Goal: Task Accomplishment & Management: Manage account settings

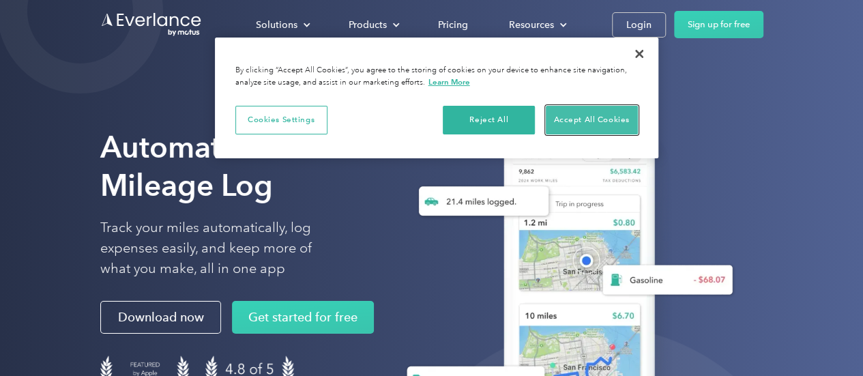
click at [565, 118] on button "Accept All Cookies" at bounding box center [592, 120] width 92 height 29
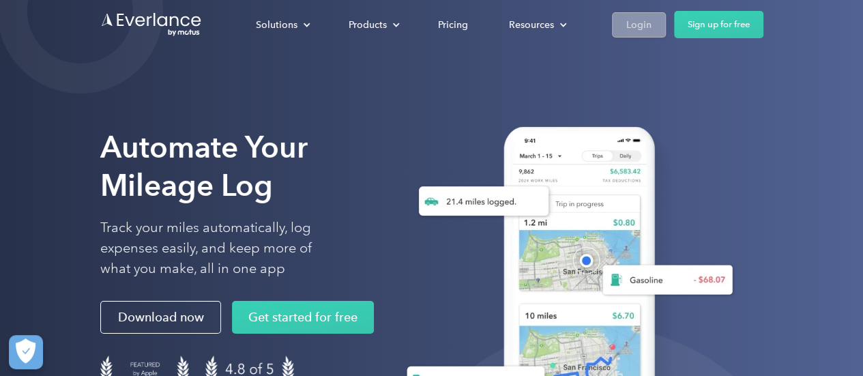
click at [639, 26] on div "Login" at bounding box center [638, 24] width 25 height 17
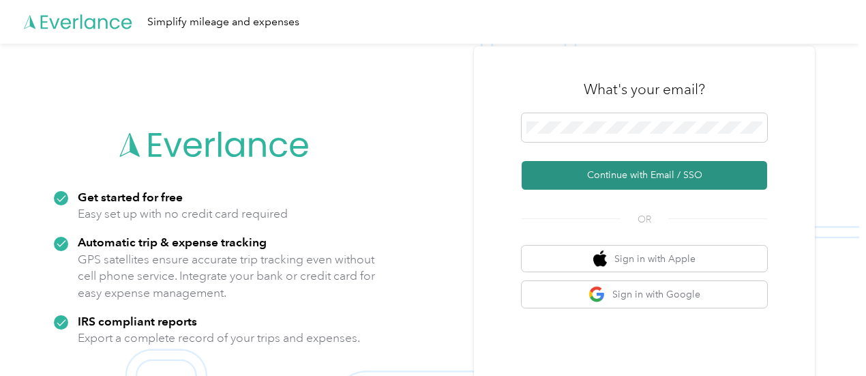
click at [641, 173] on button "Continue with Email / SSO" at bounding box center [645, 175] width 246 height 29
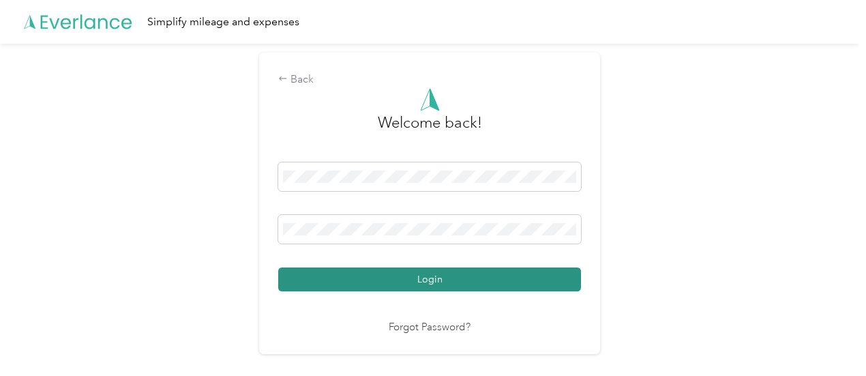
click at [437, 280] on button "Login" at bounding box center [429, 279] width 303 height 24
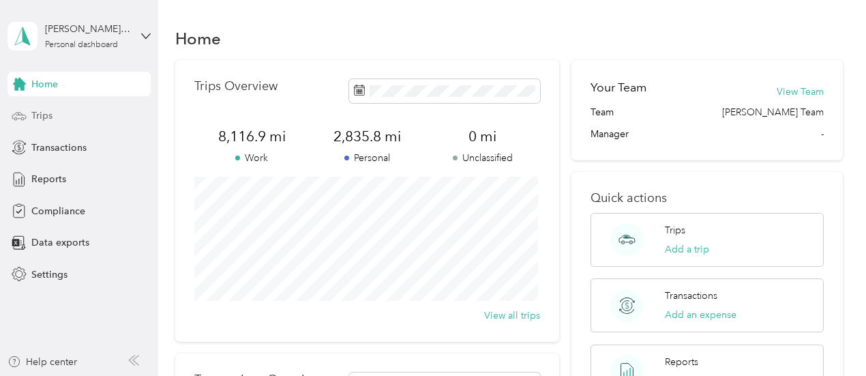
click at [30, 113] on div "Trips" at bounding box center [79, 116] width 143 height 25
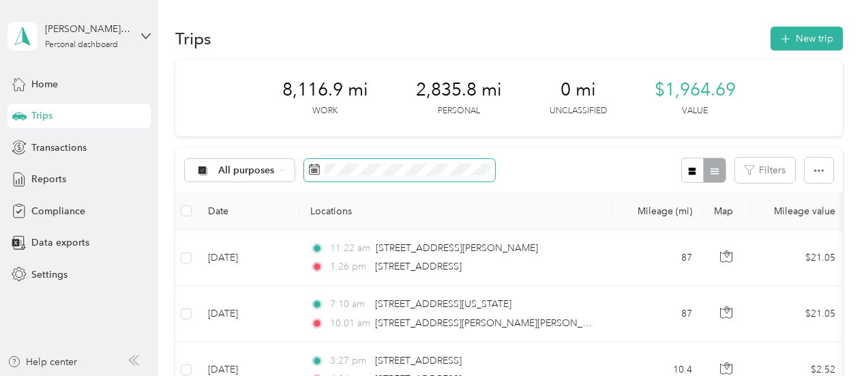
click at [314, 173] on icon at bounding box center [314, 169] width 11 height 11
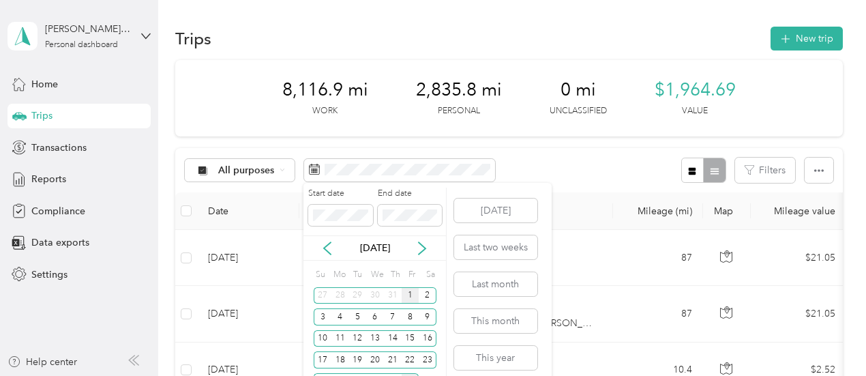
click at [409, 295] on div "1" at bounding box center [411, 295] width 18 height 17
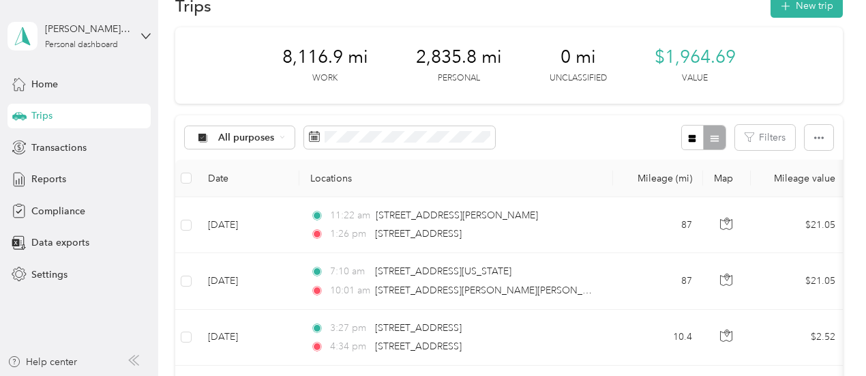
scroll to position [16, 0]
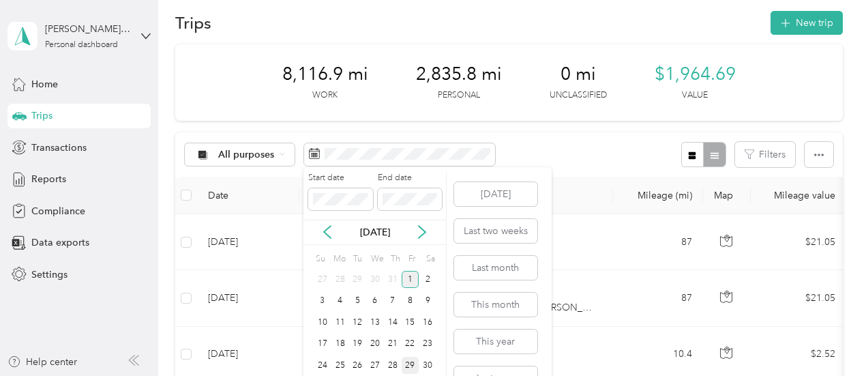
click at [405, 275] on div "1" at bounding box center [411, 279] width 18 height 17
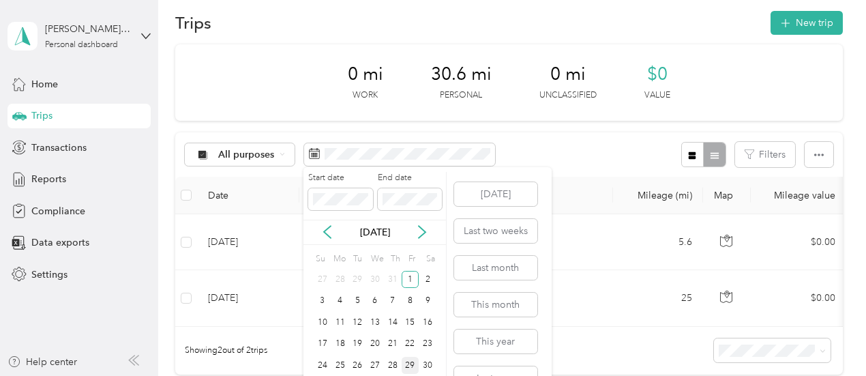
click at [412, 365] on div "29" at bounding box center [411, 365] width 18 height 17
click at [413, 361] on div "29" at bounding box center [411, 365] width 18 height 17
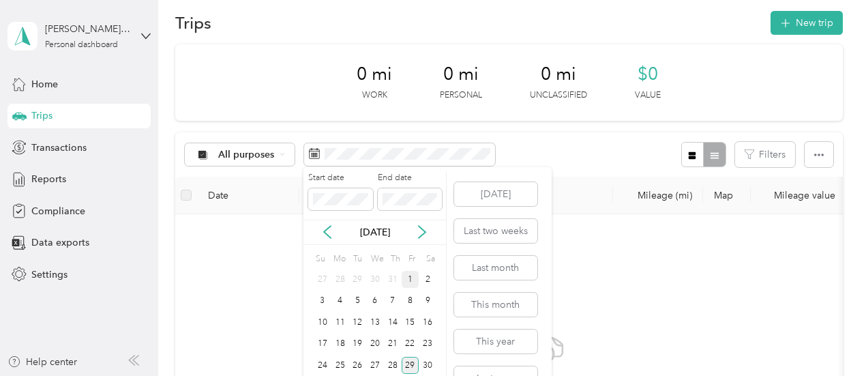
click at [411, 275] on div "1" at bounding box center [411, 279] width 18 height 17
click at [411, 362] on div "29" at bounding box center [411, 365] width 18 height 17
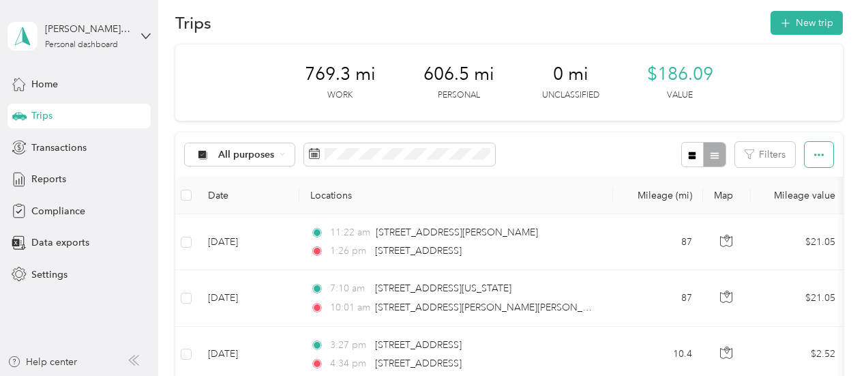
click at [815, 156] on icon "button" at bounding box center [820, 155] width 10 height 10
click at [798, 205] on span "Export" at bounding box center [796, 204] width 29 height 12
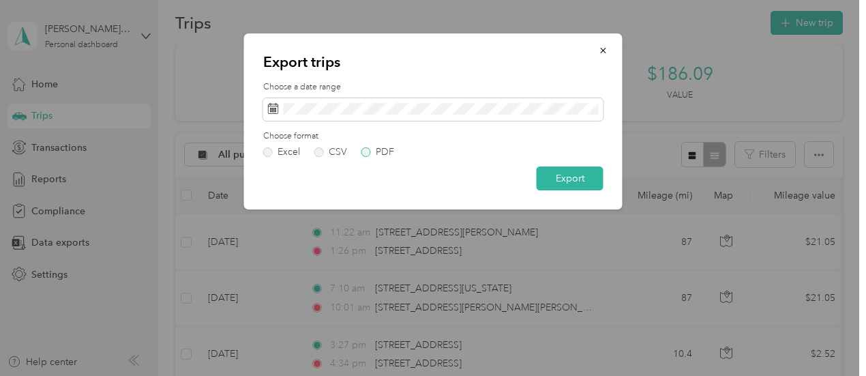
click at [370, 152] on label "PDF" at bounding box center [378, 152] width 33 height 10
click at [568, 180] on button "Export" at bounding box center [570, 178] width 67 height 24
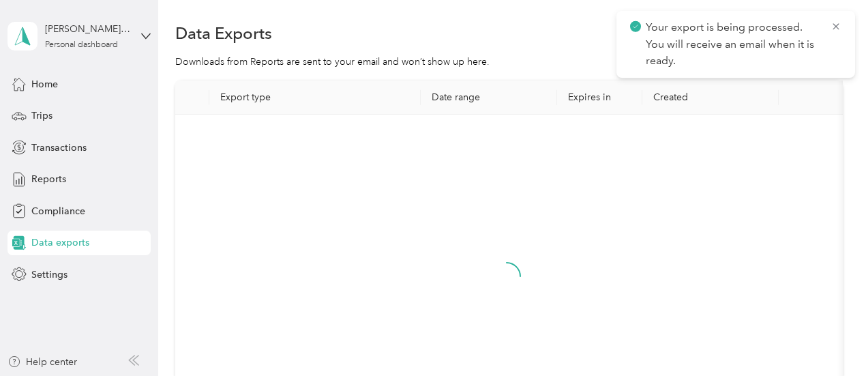
scroll to position [16, 0]
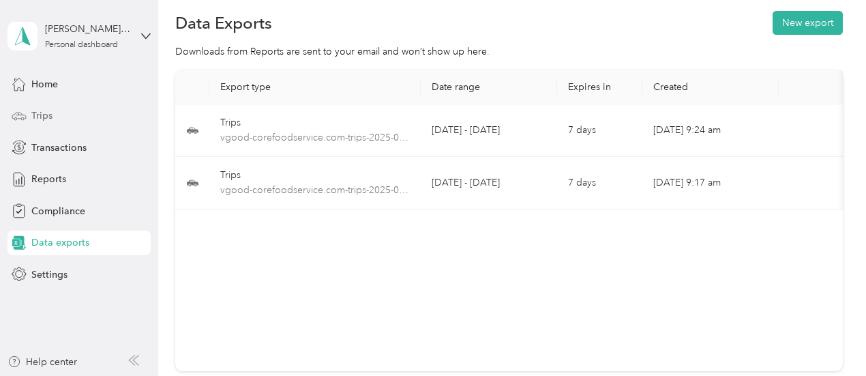
click at [44, 113] on span "Trips" at bounding box center [41, 115] width 21 height 14
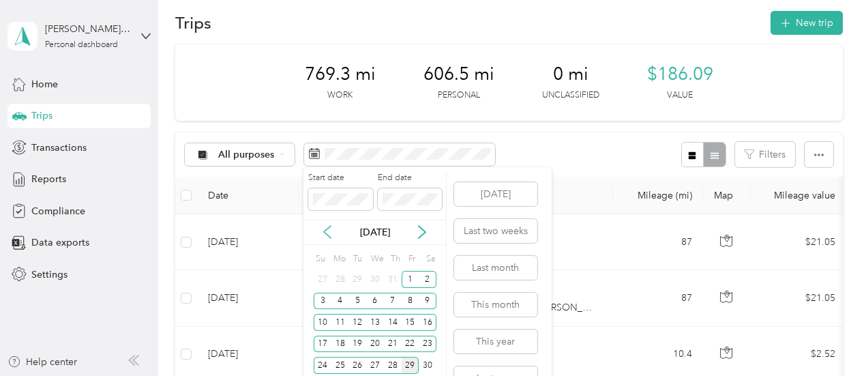
click at [326, 231] on icon at bounding box center [328, 232] width 14 height 14
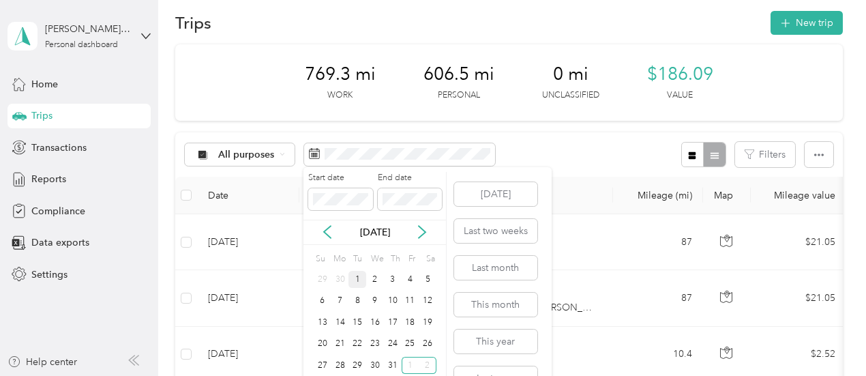
click at [359, 280] on div "1" at bounding box center [358, 279] width 18 height 17
click at [393, 366] on div "31" at bounding box center [393, 365] width 18 height 17
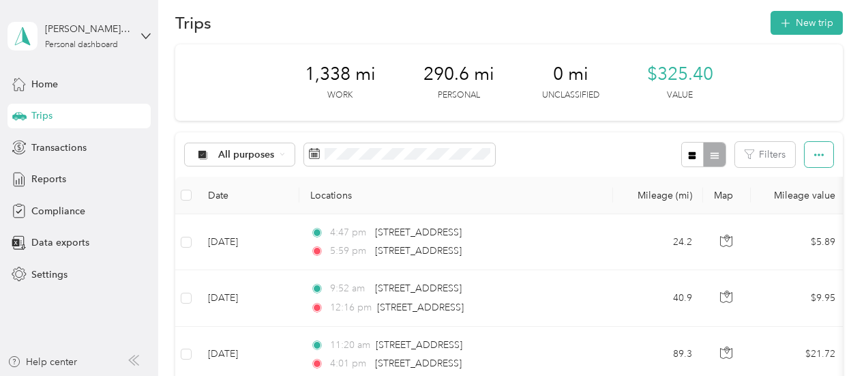
click at [815, 158] on icon "button" at bounding box center [820, 155] width 10 height 10
click at [804, 203] on span "Export" at bounding box center [796, 204] width 29 height 12
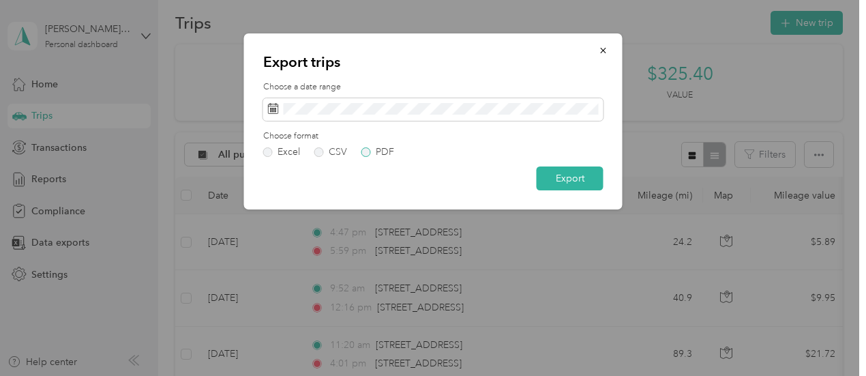
click at [366, 152] on label "PDF" at bounding box center [378, 152] width 33 height 10
click at [571, 177] on button "Export" at bounding box center [570, 178] width 67 height 24
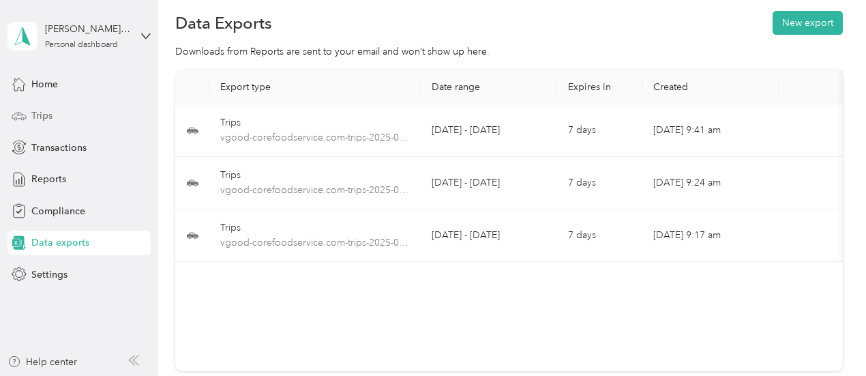
click at [27, 115] on div "Trips" at bounding box center [79, 116] width 143 height 25
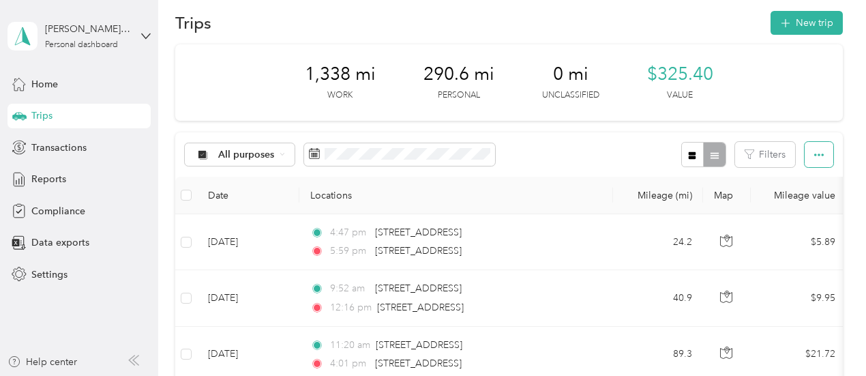
click at [815, 155] on icon "button" at bounding box center [820, 155] width 10 height 3
click at [800, 201] on span "Export" at bounding box center [796, 204] width 29 height 12
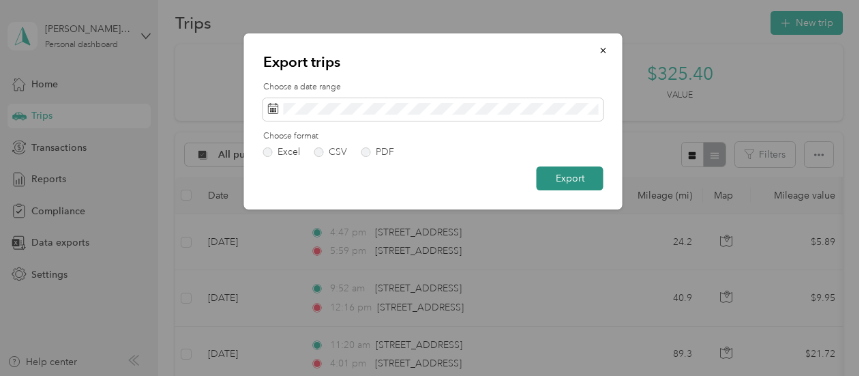
click at [576, 179] on button "Export" at bounding box center [570, 178] width 67 height 24
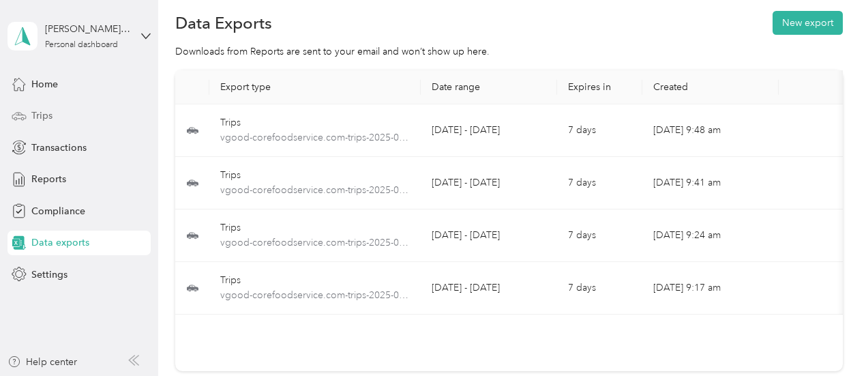
click at [37, 114] on span "Trips" at bounding box center [41, 115] width 21 height 14
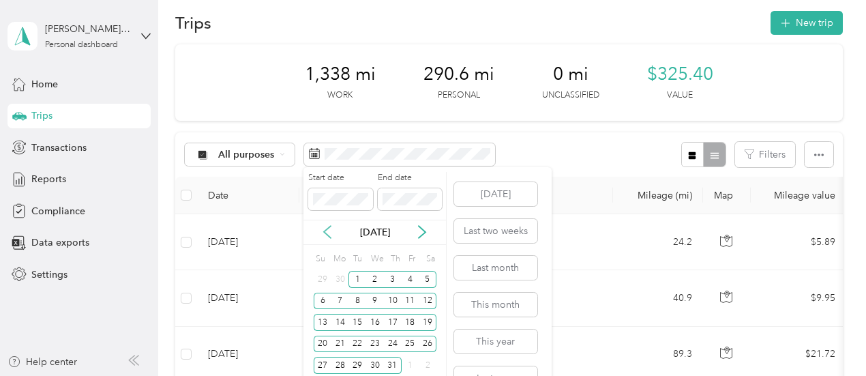
click at [330, 232] on icon at bounding box center [328, 232] width 14 height 14
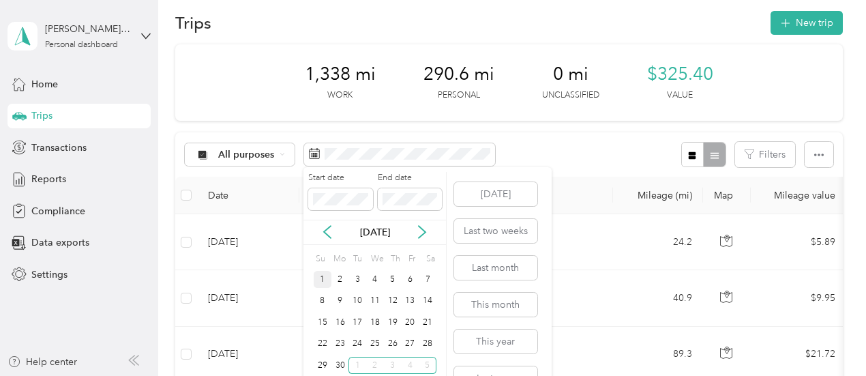
click at [321, 278] on div "1" at bounding box center [323, 279] width 18 height 17
click at [341, 361] on div "30" at bounding box center [341, 365] width 18 height 17
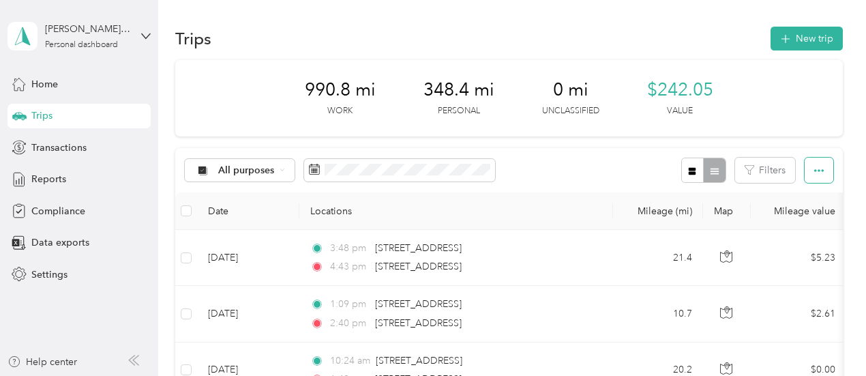
click at [815, 171] on icon "button" at bounding box center [820, 170] width 10 height 3
click at [796, 218] on span "Export" at bounding box center [796, 220] width 29 height 12
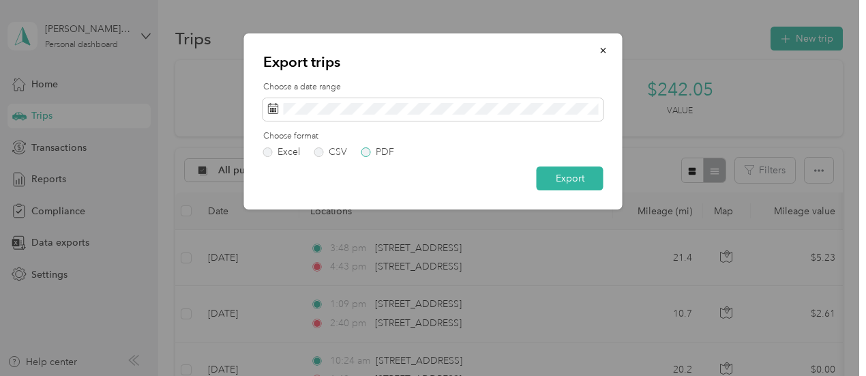
click at [364, 149] on label "PDF" at bounding box center [378, 152] width 33 height 10
click at [576, 177] on button "Export" at bounding box center [570, 178] width 67 height 24
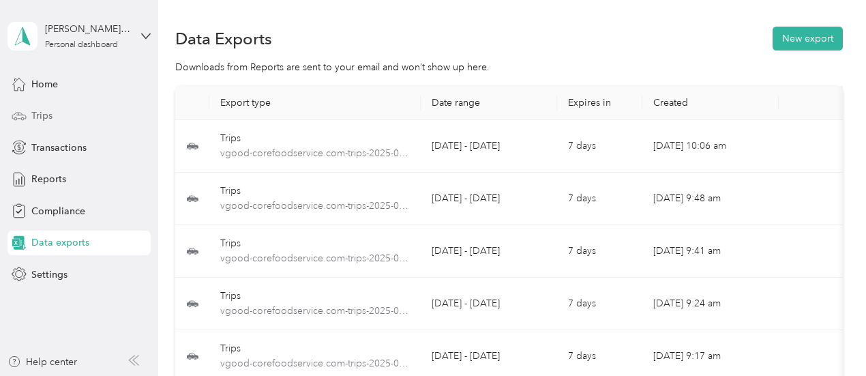
click at [46, 118] on span "Trips" at bounding box center [41, 115] width 21 height 14
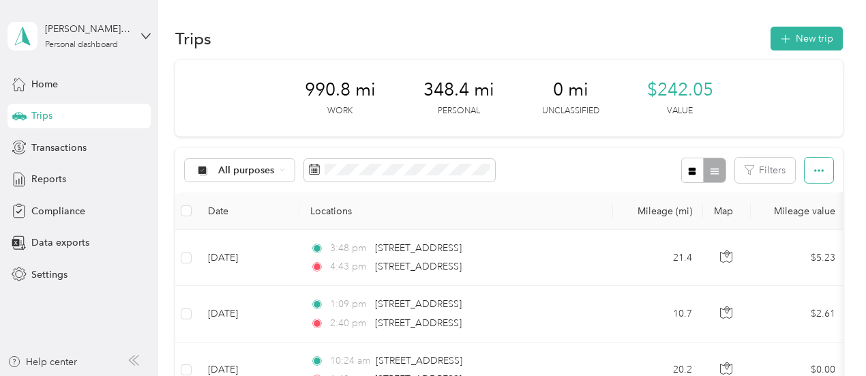
click at [817, 170] on icon "button" at bounding box center [820, 171] width 10 height 10
click at [797, 220] on span "Export" at bounding box center [796, 220] width 29 height 12
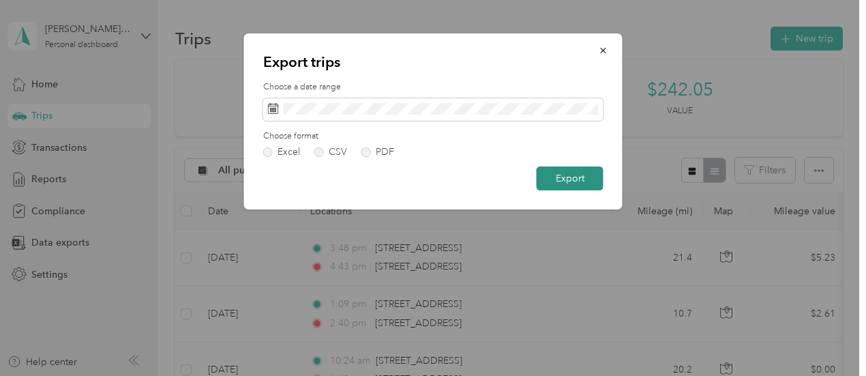
click at [559, 179] on button "Export" at bounding box center [570, 178] width 67 height 24
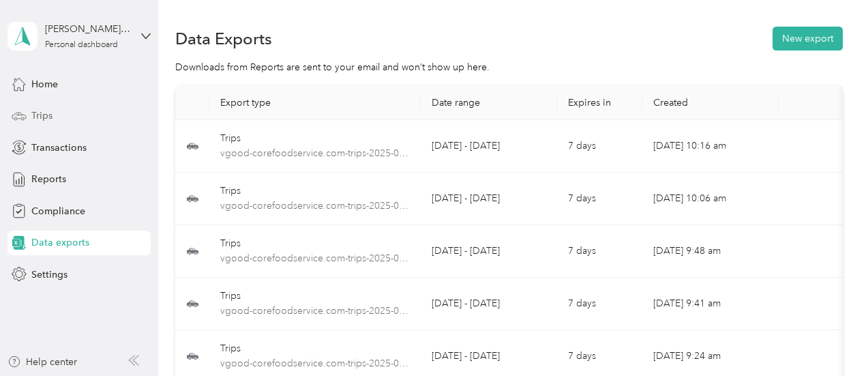
click at [47, 115] on span "Trips" at bounding box center [41, 115] width 21 height 14
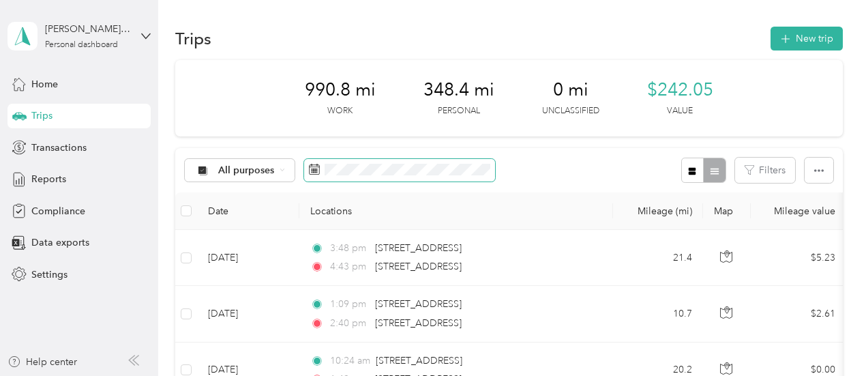
click at [312, 167] on icon at bounding box center [314, 169] width 11 height 11
click at [317, 168] on icon at bounding box center [314, 169] width 11 height 11
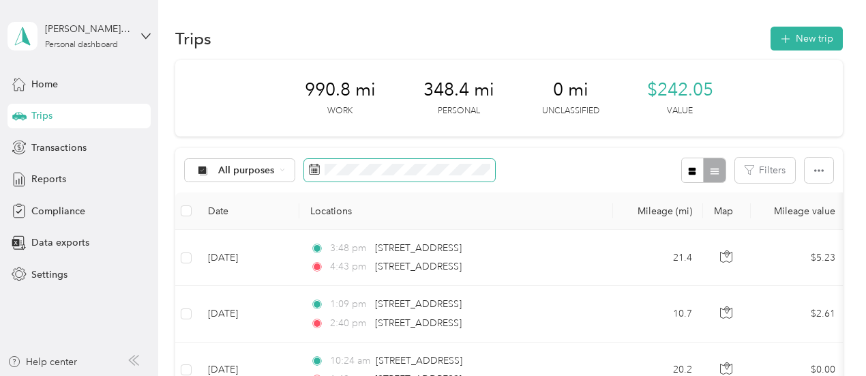
click at [317, 168] on icon at bounding box center [314, 169] width 11 height 11
click at [57, 111] on div "Trips" at bounding box center [79, 116] width 143 height 25
click at [49, 80] on span "Home" at bounding box center [44, 84] width 27 height 14
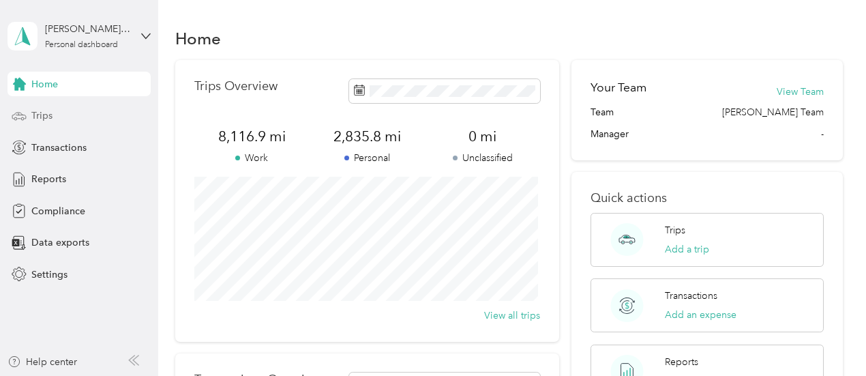
click at [40, 114] on span "Trips" at bounding box center [41, 115] width 21 height 14
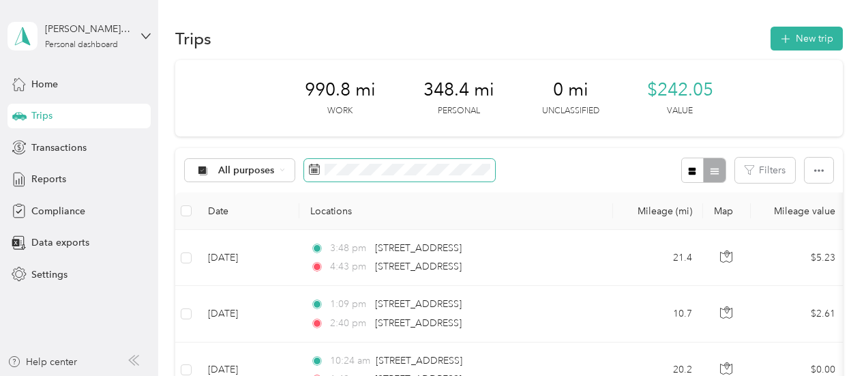
click at [310, 166] on icon at bounding box center [315, 166] width 10 height 0
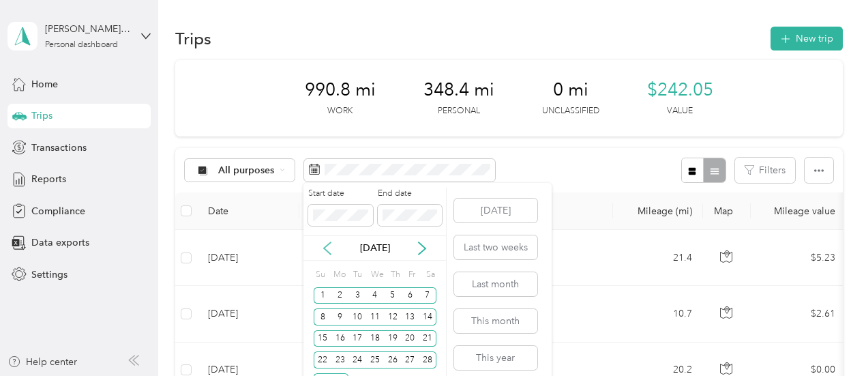
click at [327, 245] on icon at bounding box center [327, 248] width 7 height 12
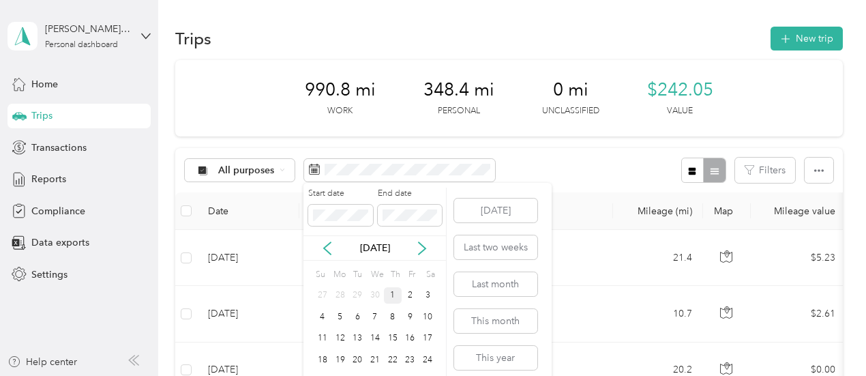
click at [390, 290] on div "1" at bounding box center [393, 295] width 18 height 17
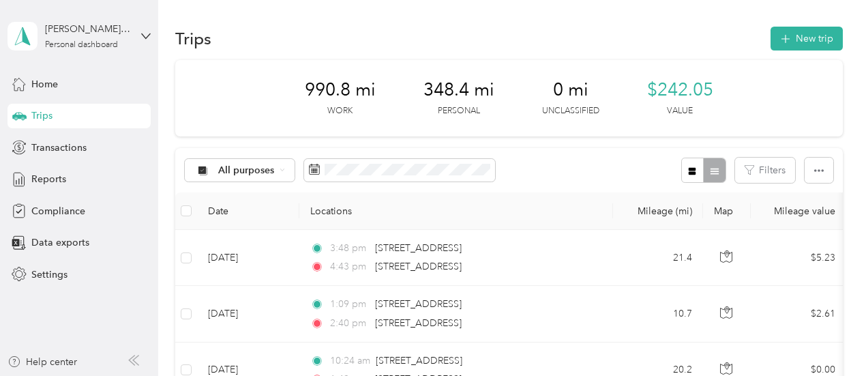
scroll to position [25, 0]
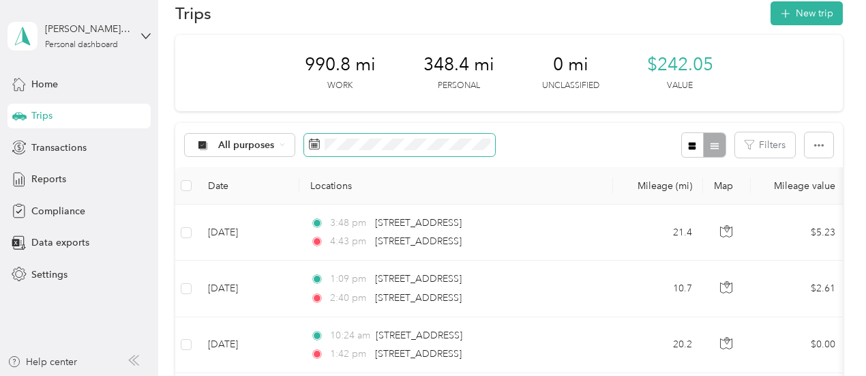
click at [311, 142] on icon at bounding box center [314, 144] width 11 height 11
click at [312, 141] on icon at bounding box center [314, 144] width 11 height 11
click at [313, 146] on rect at bounding box center [313, 146] width 1 height 1
click at [313, 145] on rect at bounding box center [313, 145] width 1 height 1
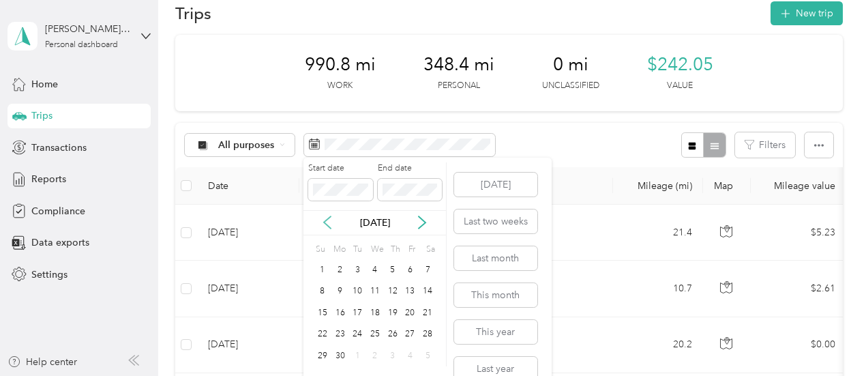
click at [329, 222] on icon at bounding box center [328, 223] width 14 height 14
click at [390, 267] on div "1" at bounding box center [393, 269] width 18 height 17
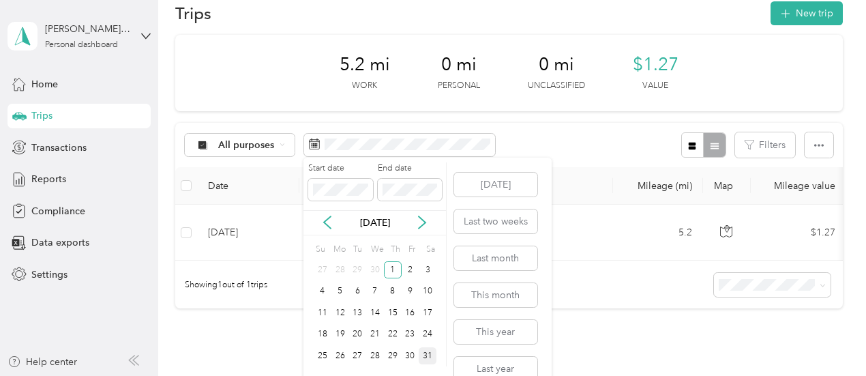
click at [429, 354] on div "31" at bounding box center [428, 355] width 18 height 17
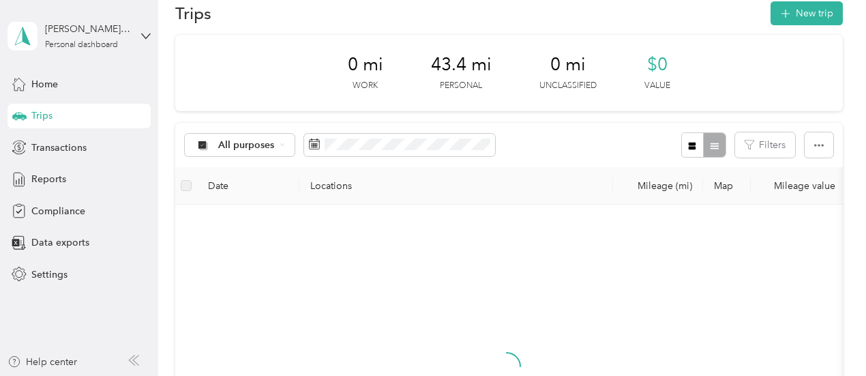
click at [429, 354] on div "31" at bounding box center [428, 348] width 18 height 17
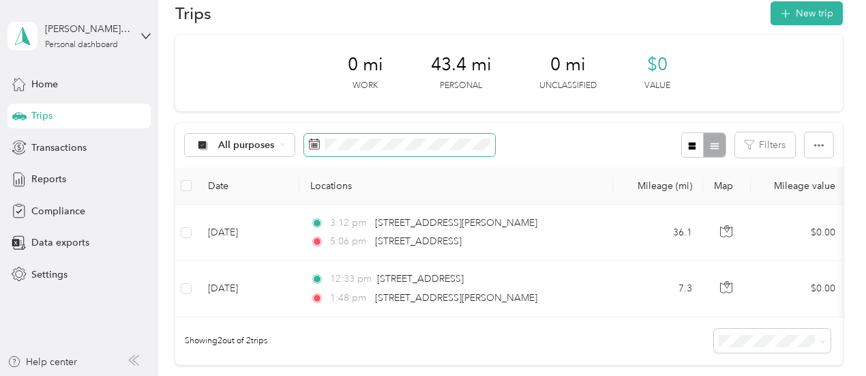
click at [313, 144] on icon at bounding box center [314, 144] width 11 height 11
click at [322, 144] on span at bounding box center [399, 145] width 191 height 23
click at [312, 143] on rect at bounding box center [312, 143] width 1 height 1
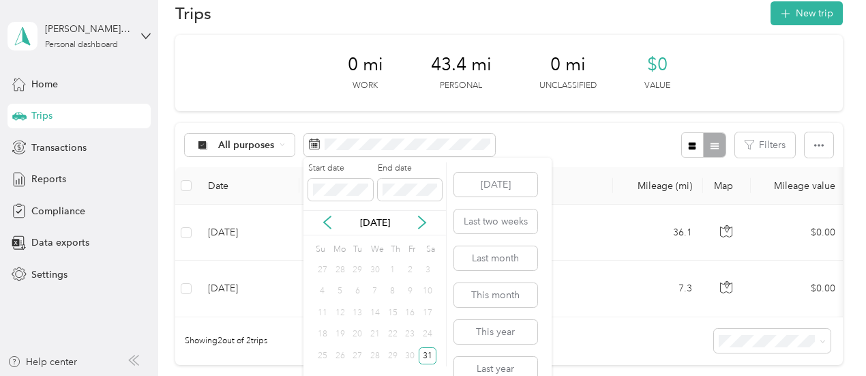
click at [389, 268] on div "1" at bounding box center [393, 269] width 18 height 17
click at [393, 265] on div "1" at bounding box center [393, 269] width 18 height 17
click at [367, 219] on p "May 2025" at bounding box center [375, 223] width 57 height 14
click at [389, 267] on div "1" at bounding box center [393, 269] width 18 height 17
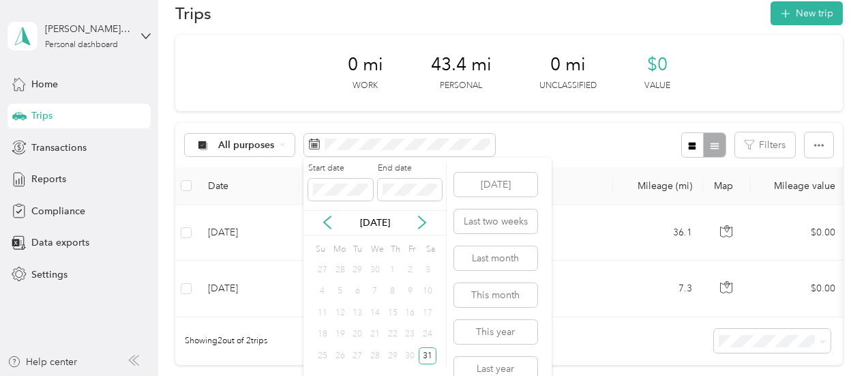
click at [389, 267] on div "1" at bounding box center [393, 269] width 18 height 17
click at [329, 220] on icon at bounding box center [328, 223] width 14 height 14
click at [392, 353] on div "1" at bounding box center [393, 355] width 18 height 17
click at [382, 220] on p "Apr 2025" at bounding box center [375, 223] width 57 height 14
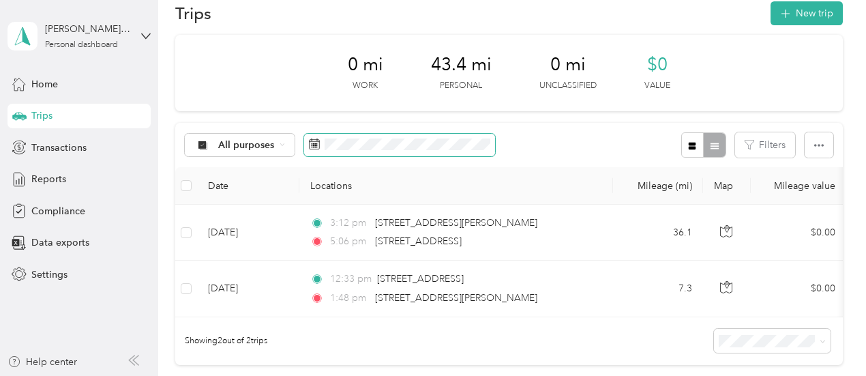
click at [321, 143] on span at bounding box center [399, 145] width 191 height 23
click at [312, 143] on icon at bounding box center [314, 144] width 11 height 11
click at [337, 137] on span at bounding box center [399, 145] width 191 height 23
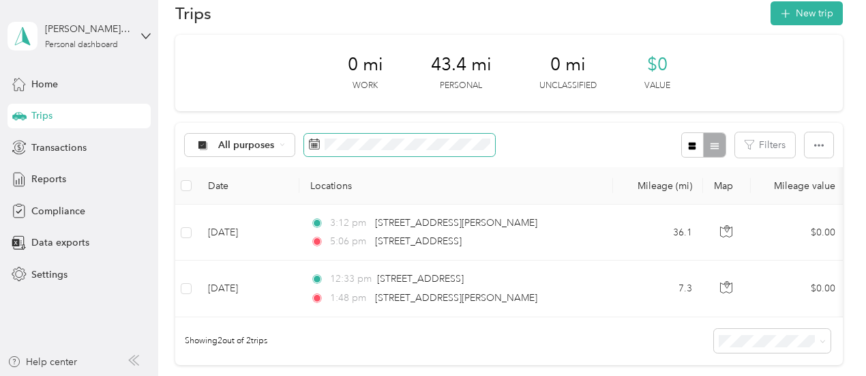
click at [337, 137] on span at bounding box center [399, 145] width 191 height 23
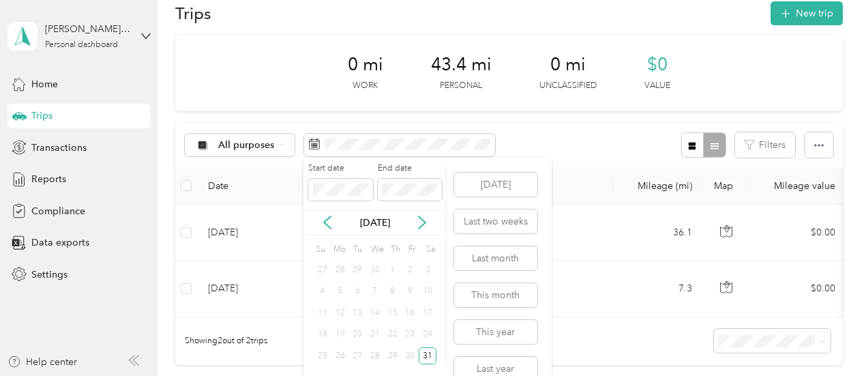
click at [390, 267] on div "1" at bounding box center [393, 269] width 18 height 17
click at [392, 267] on div "1" at bounding box center [393, 269] width 18 height 17
click at [393, 272] on div "1" at bounding box center [393, 269] width 18 height 17
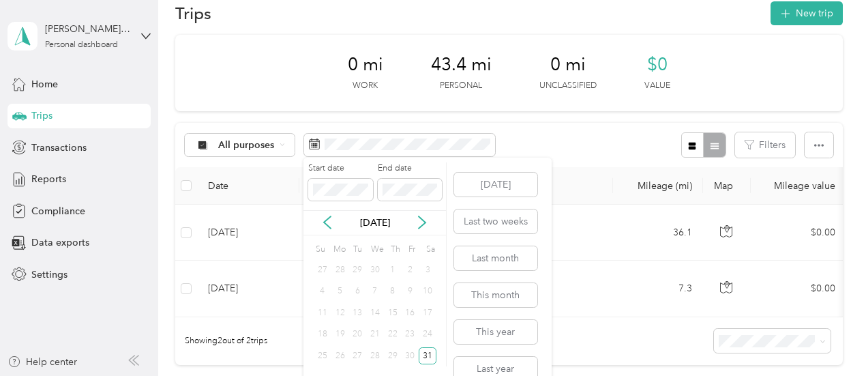
click at [393, 272] on div "1" at bounding box center [393, 269] width 18 height 17
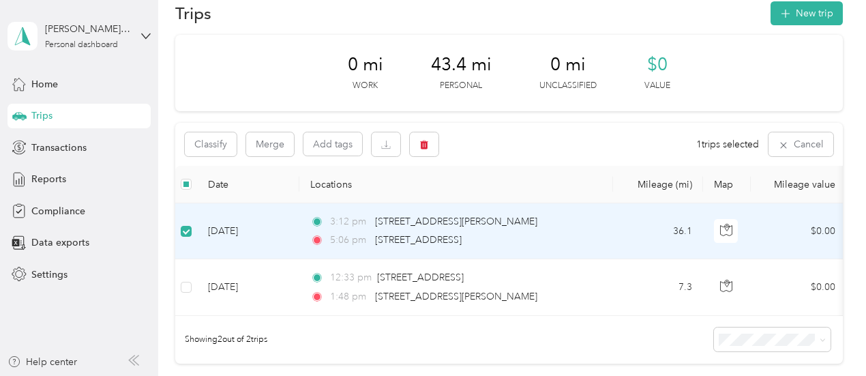
click at [231, 227] on td "May 31, 2025" at bounding box center [248, 231] width 102 height 56
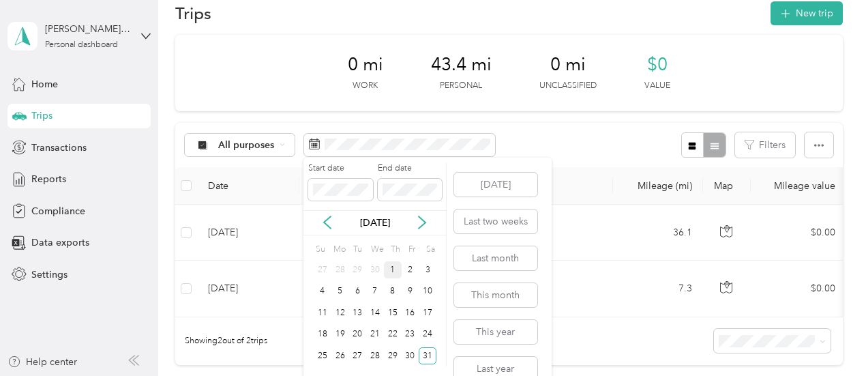
click at [394, 274] on div "1" at bounding box center [393, 269] width 18 height 17
click at [425, 353] on div "31" at bounding box center [428, 355] width 18 height 17
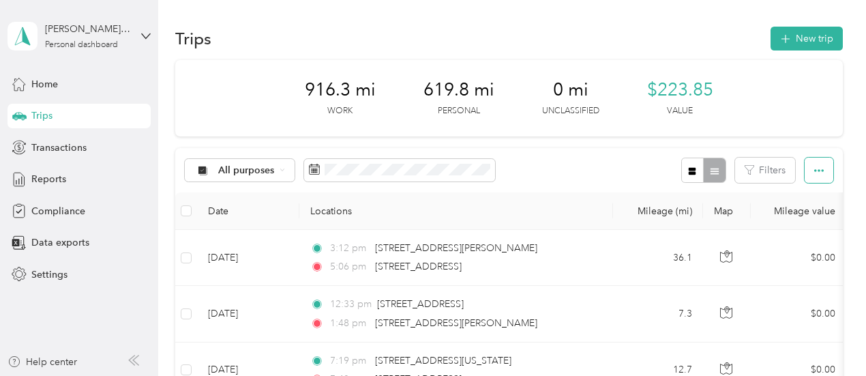
click at [817, 169] on icon "button" at bounding box center [820, 171] width 10 height 10
click at [801, 219] on span "Export" at bounding box center [796, 220] width 29 height 12
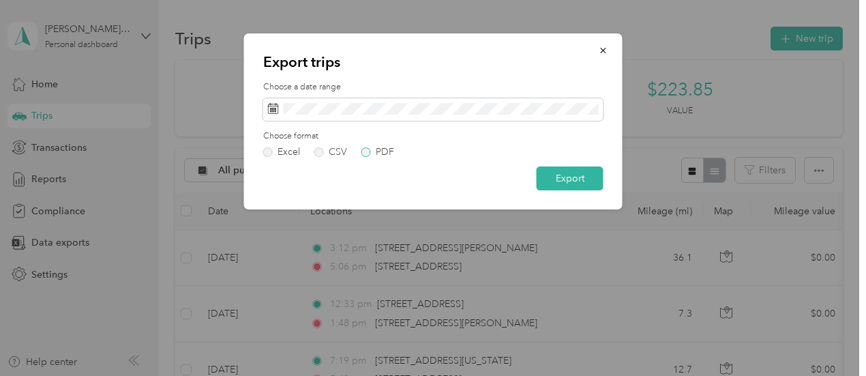
click at [369, 150] on label "PDF" at bounding box center [378, 152] width 33 height 10
click at [587, 181] on button "Export" at bounding box center [570, 178] width 67 height 24
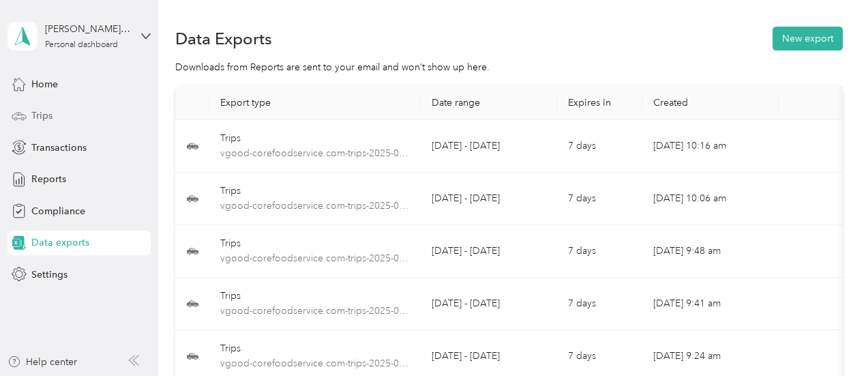
click at [30, 113] on div "Trips" at bounding box center [79, 116] width 143 height 25
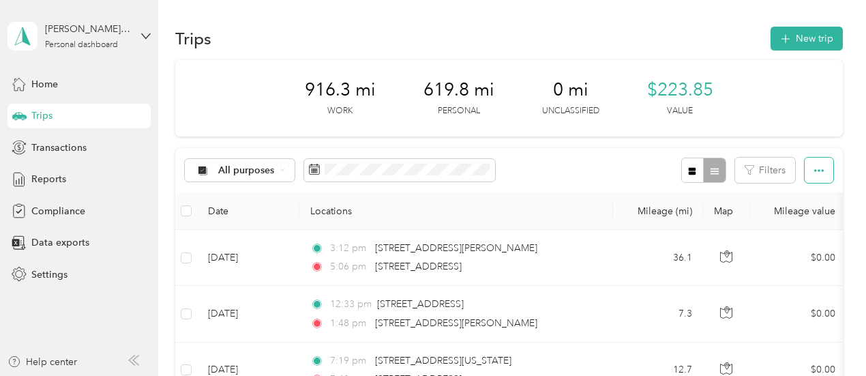
click at [816, 172] on icon "button" at bounding box center [820, 171] width 10 height 10
click at [804, 221] on span "Export" at bounding box center [796, 220] width 29 height 12
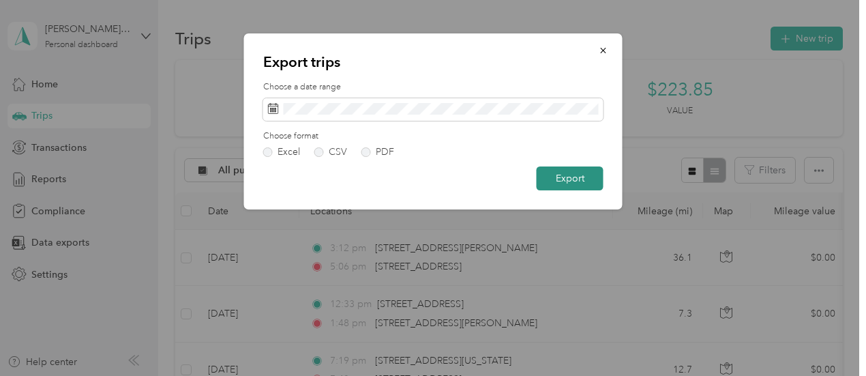
click at [569, 179] on button "Export" at bounding box center [570, 178] width 67 height 24
